Goal: Task Accomplishment & Management: Use online tool/utility

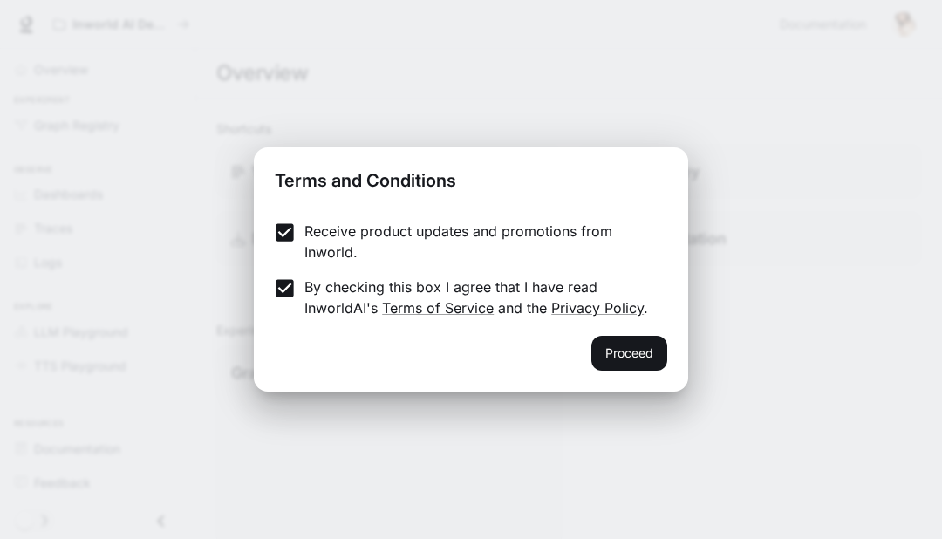
click at [651, 352] on button "Proceed" at bounding box center [629, 353] width 76 height 35
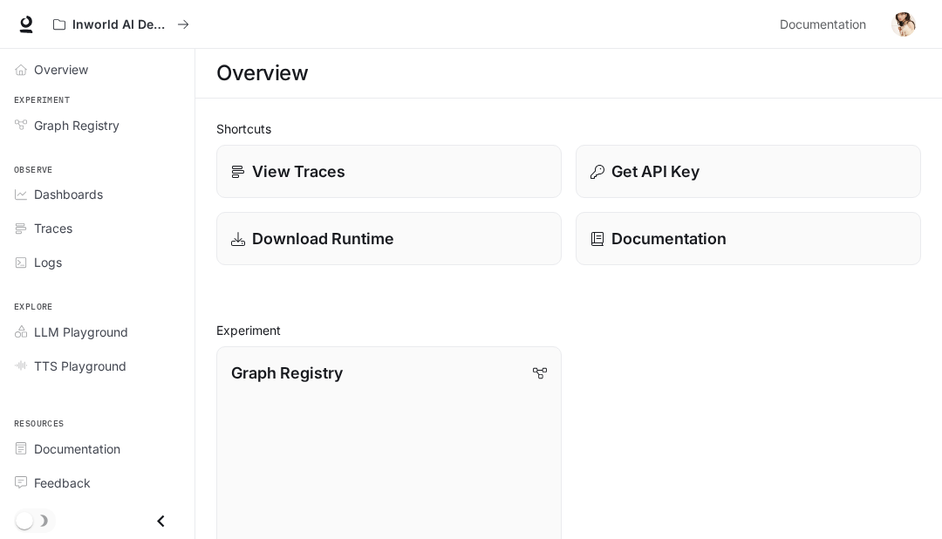
click at [44, 222] on span "Traces" at bounding box center [53, 228] width 38 height 18
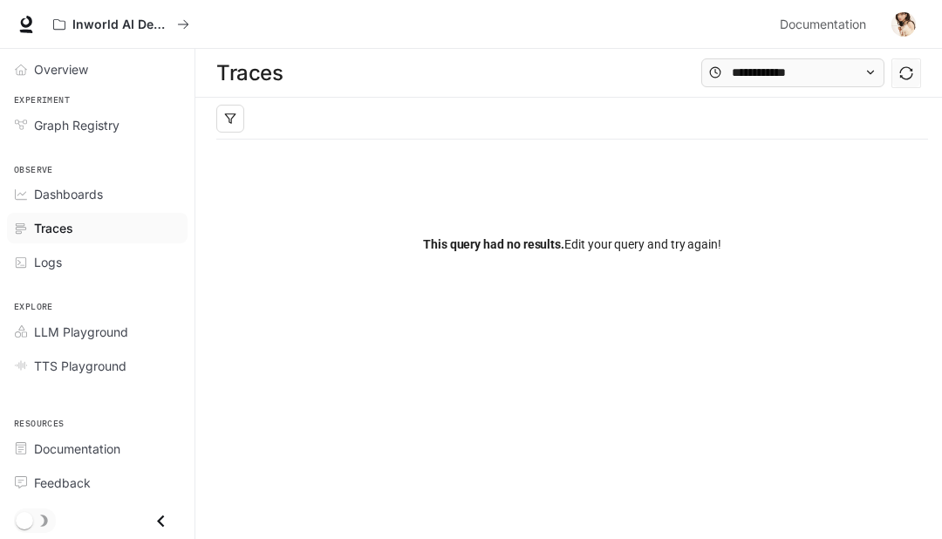
click at [710, 146] on div "This query had no results. Edit your query and try again!" at bounding box center [572, 244] width 712 height 209
click at [731, 160] on div "This query had no results. Edit your query and try again!" at bounding box center [572, 244] width 712 height 209
click at [52, 29] on button "Inworld AI Demos" at bounding box center [121, 24] width 152 height 35
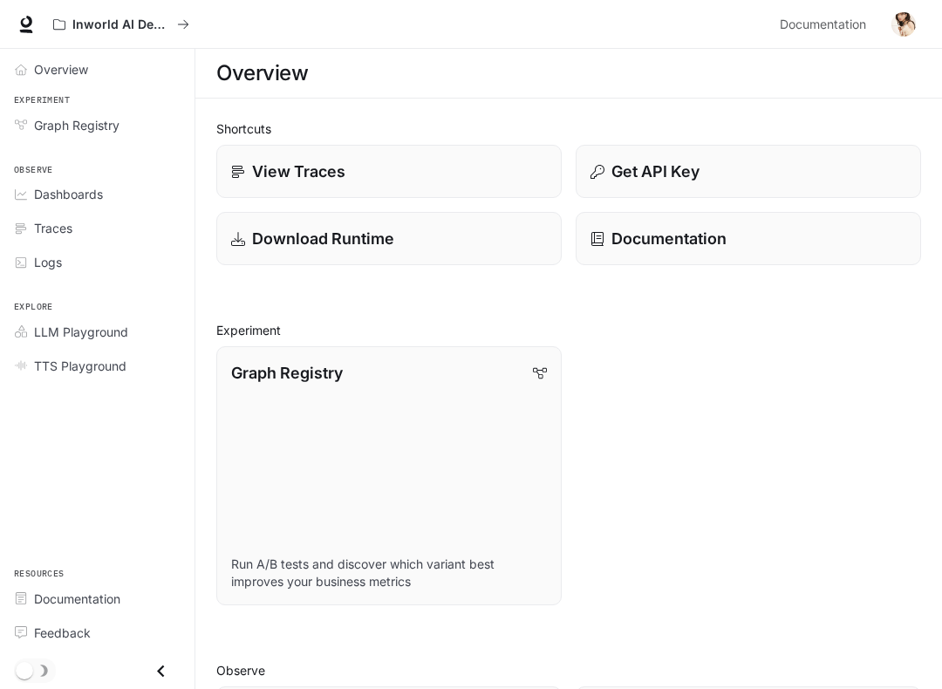
scroll to position [29, 0]
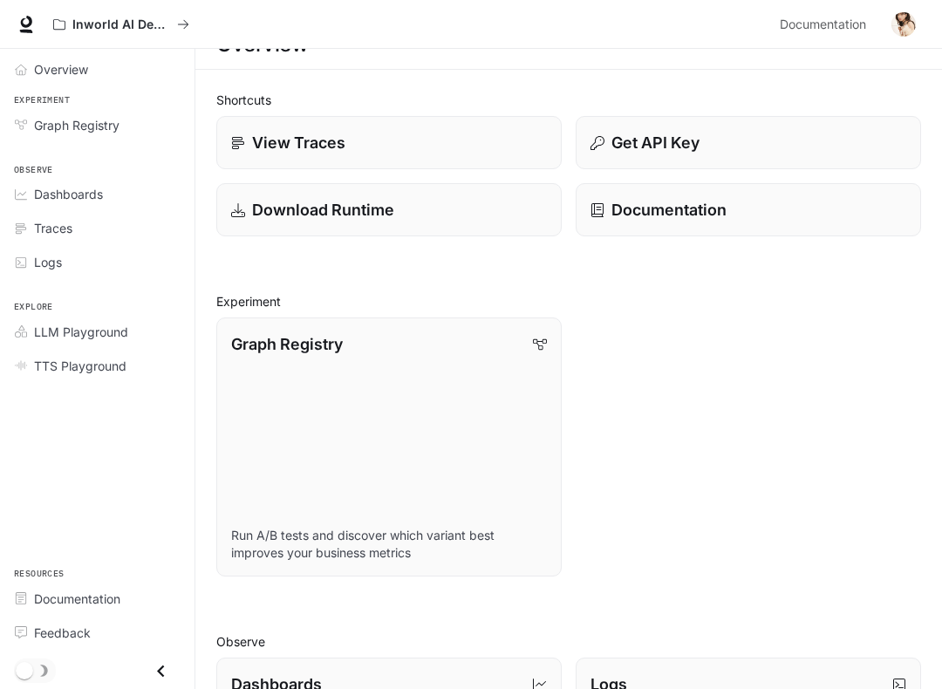
click at [470, 375] on link "Graph Registry Run A/B tests and discover which variant best improves your busi…" at bounding box center [388, 447] width 345 height 259
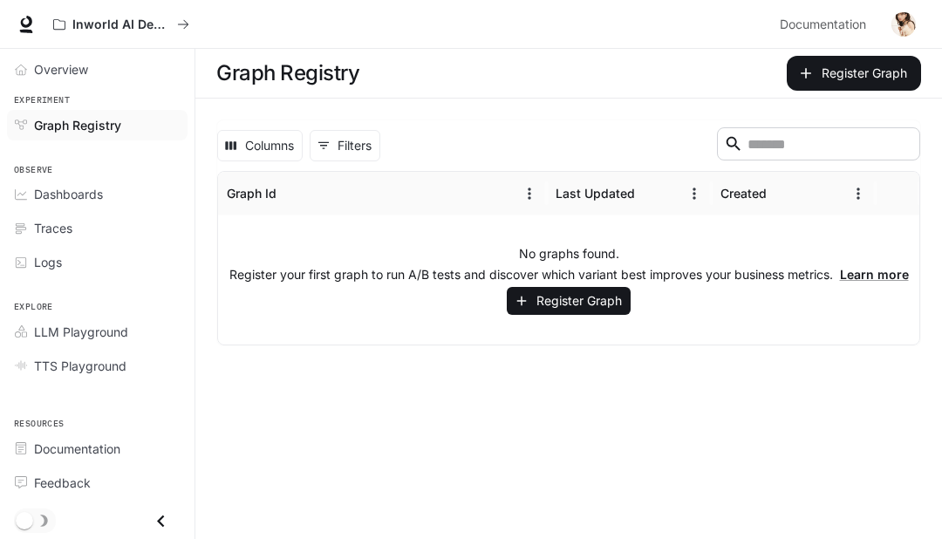
click at [591, 295] on button "Register Graph" at bounding box center [569, 301] width 124 height 29
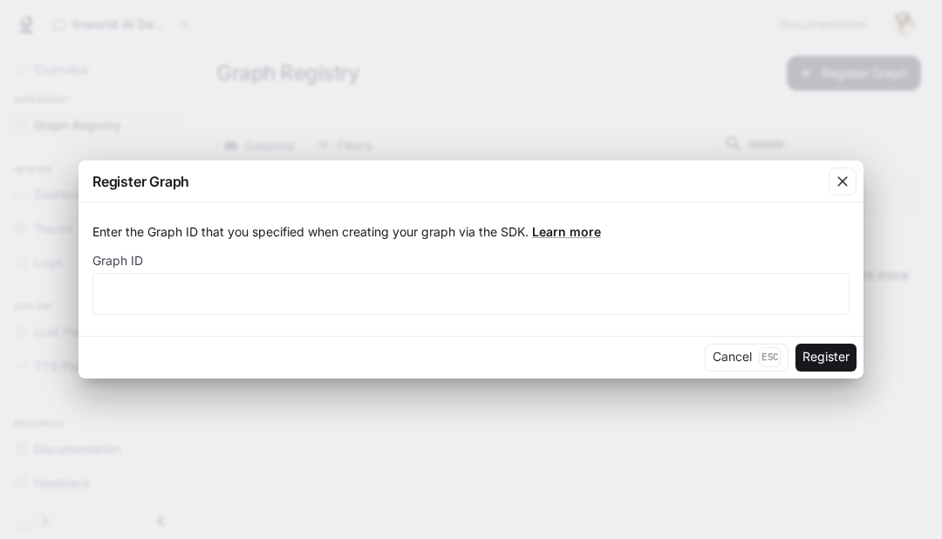
click at [842, 177] on icon "button" at bounding box center [842, 181] width 17 height 17
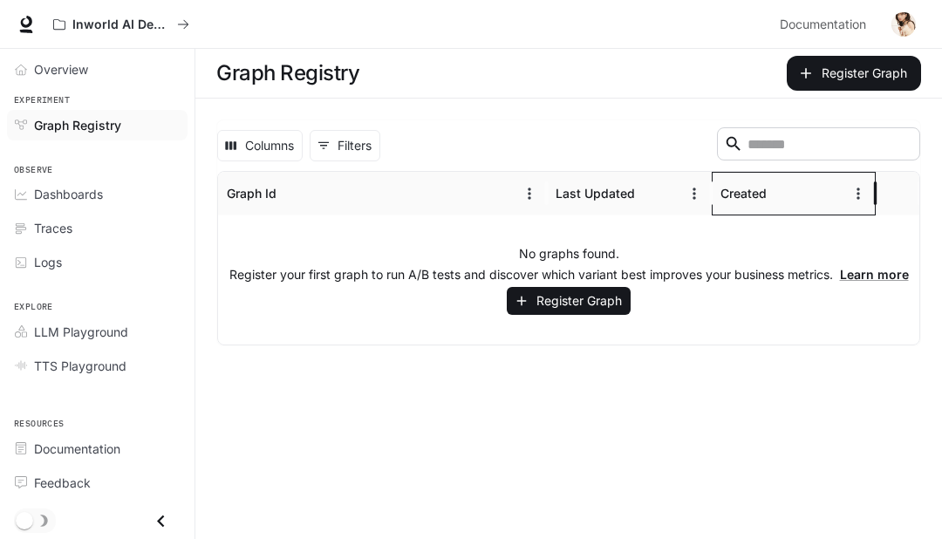
click at [811, 187] on div "Created" at bounding box center [784, 193] width 126 height 43
click at [727, 195] on div "Created" at bounding box center [744, 193] width 46 height 15
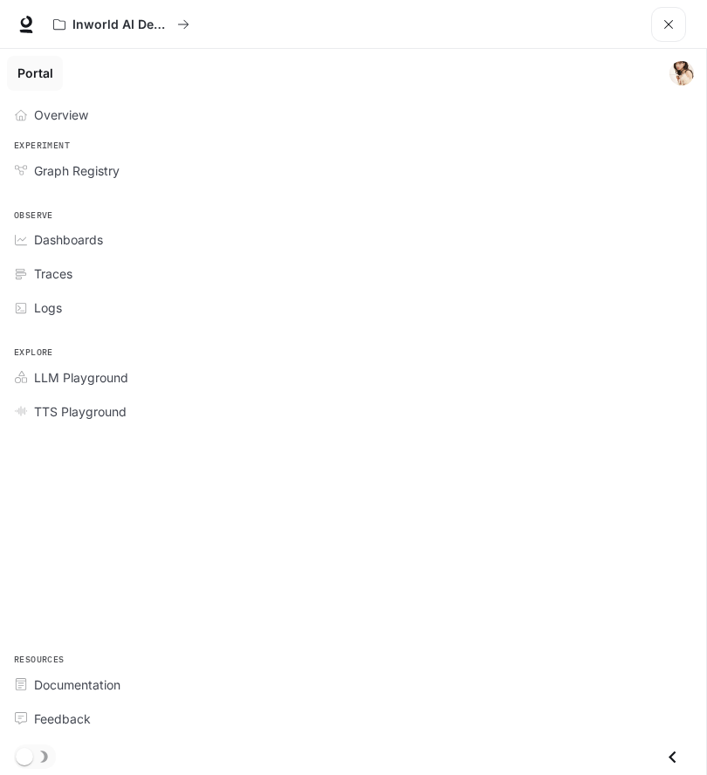
click at [44, 112] on span "Overview" at bounding box center [61, 115] width 54 height 18
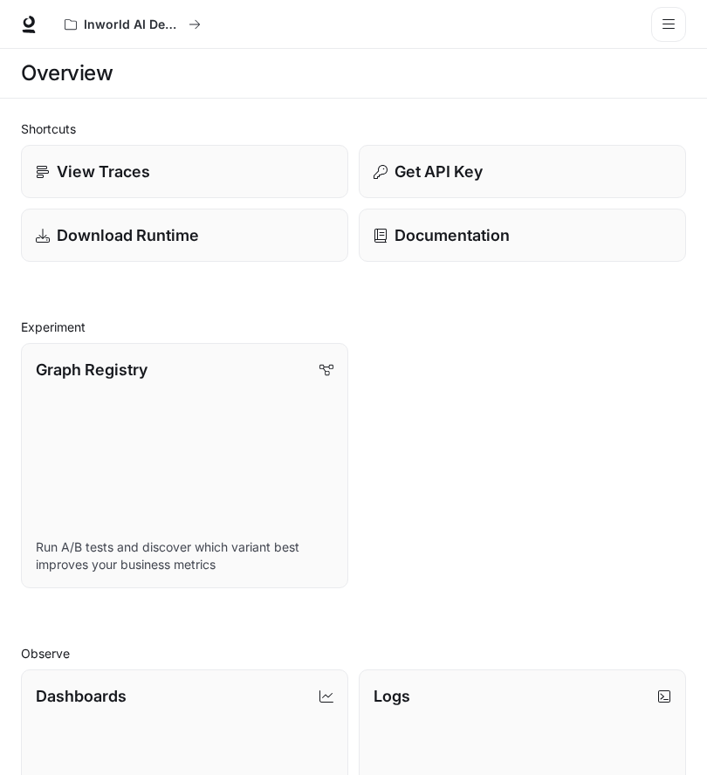
click at [28, 23] on icon at bounding box center [28, 24] width 17 height 17
click at [92, 23] on p "Inworld AI Demos" at bounding box center [133, 24] width 98 height 15
click at [107, 24] on p "Inworld AI Demos" at bounding box center [133, 24] width 98 height 15
click at [200, 38] on button "Inworld AI Demos" at bounding box center [133, 24] width 152 height 35
click at [665, 27] on icon "open drawer" at bounding box center [668, 24] width 14 height 14
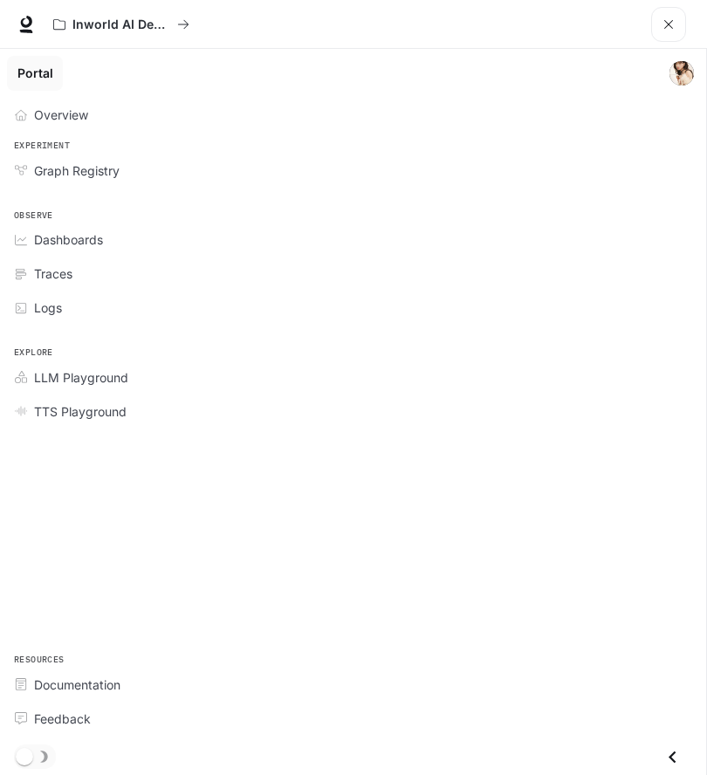
click at [33, 120] on span "Overview" at bounding box center [24, 115] width 19 height 12
